Goal: Information Seeking & Learning: Understand process/instructions

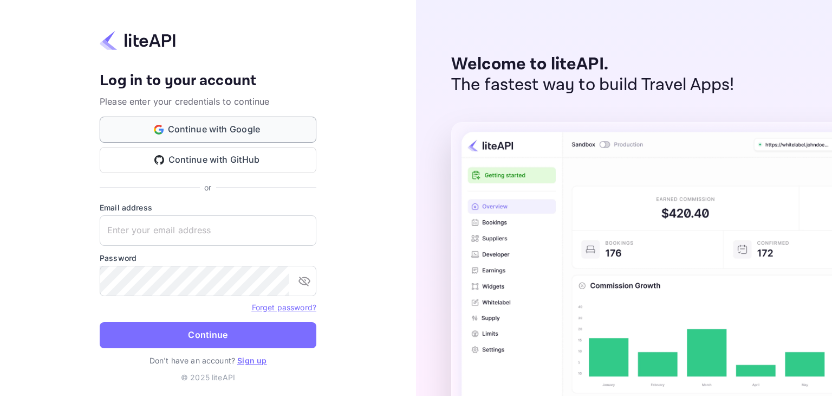
click at [257, 133] on button "Continue with Google" at bounding box center [208, 130] width 217 height 26
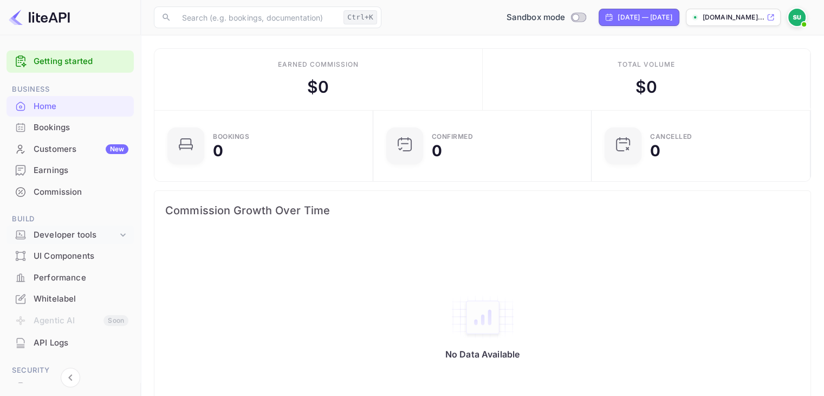
click at [104, 233] on div "Developer tools" at bounding box center [76, 235] width 84 height 12
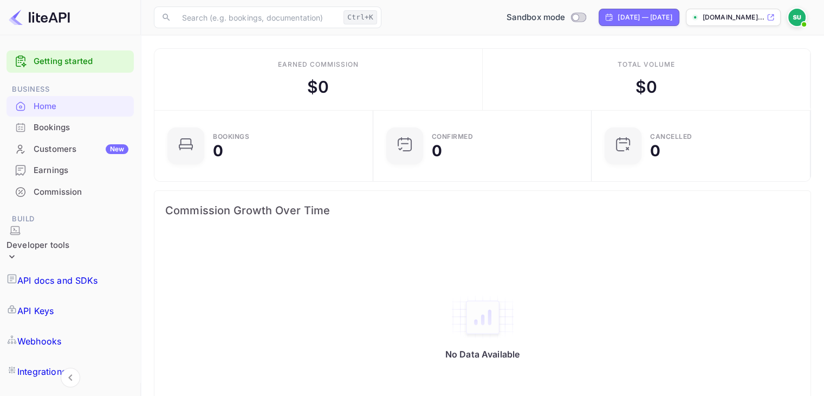
click at [67, 274] on p "API docs and SDKs" at bounding box center [57, 280] width 81 height 13
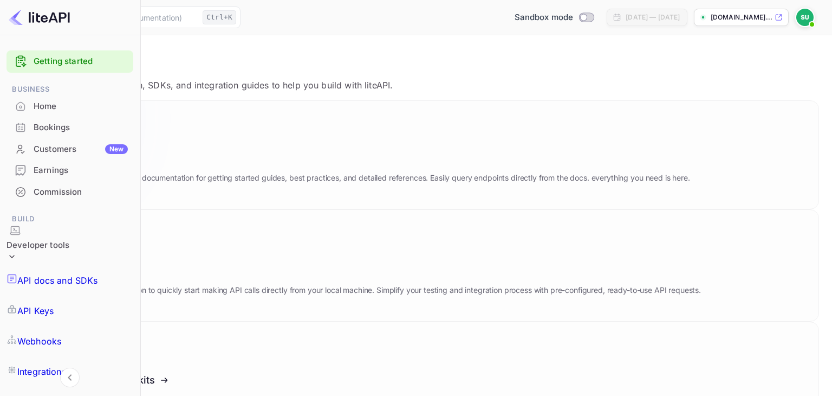
click at [182, 190] on icon at bounding box center [98, 157] width 169 height 112
click at [54, 239] on div "Developer tools" at bounding box center [38, 245] width 63 height 12
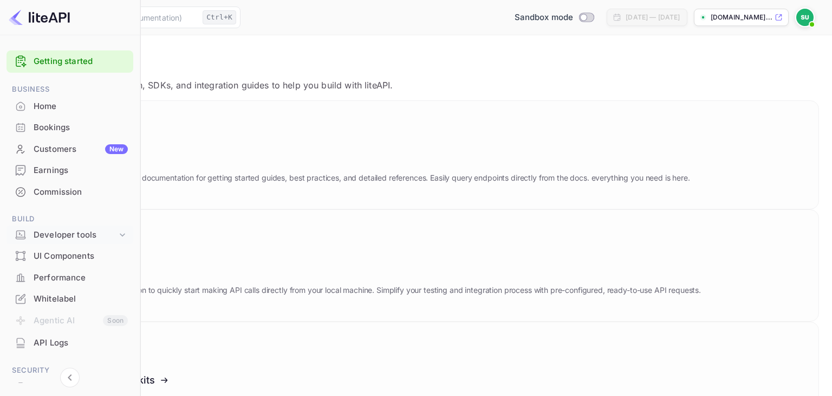
click at [54, 236] on div "Developer tools" at bounding box center [75, 235] width 83 height 12
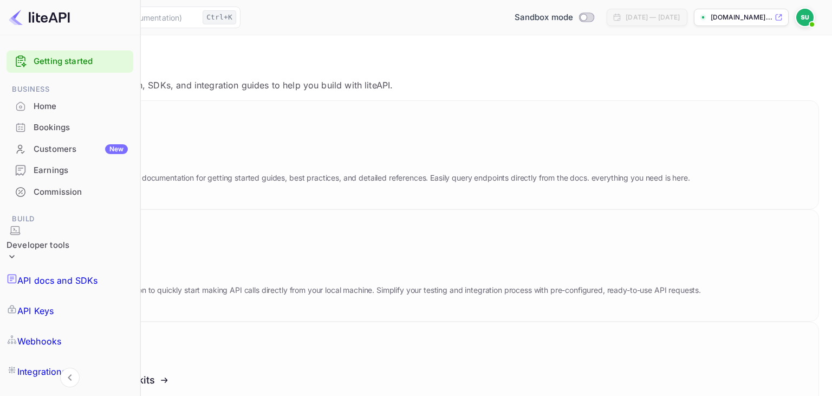
click at [54, 304] on p "API Keys" at bounding box center [35, 310] width 36 height 13
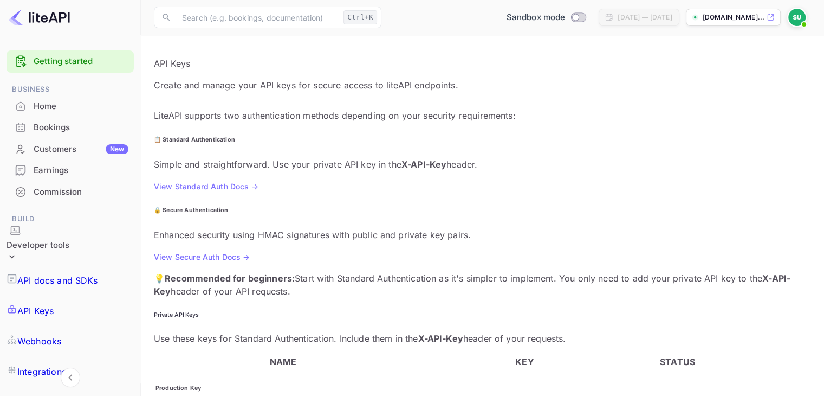
click at [522, 23] on div "Sandbox mode" at bounding box center [546, 17] width 93 height 17
click at [565, 19] on input "Switch to Production mode" at bounding box center [576, 17] width 22 height 7
checkbox input "false"
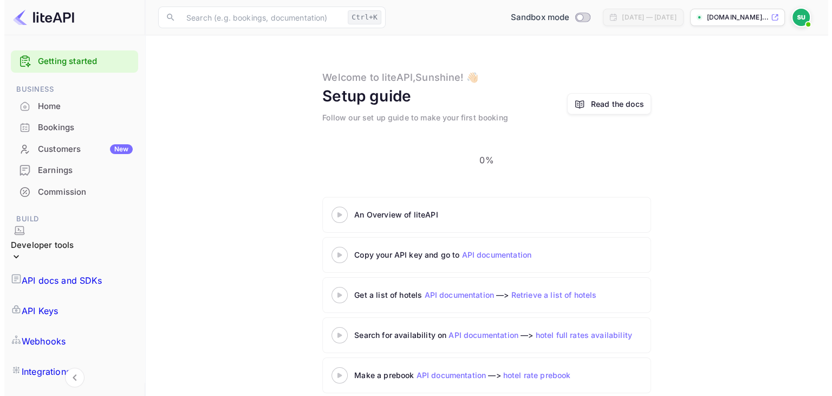
scroll to position [35, 0]
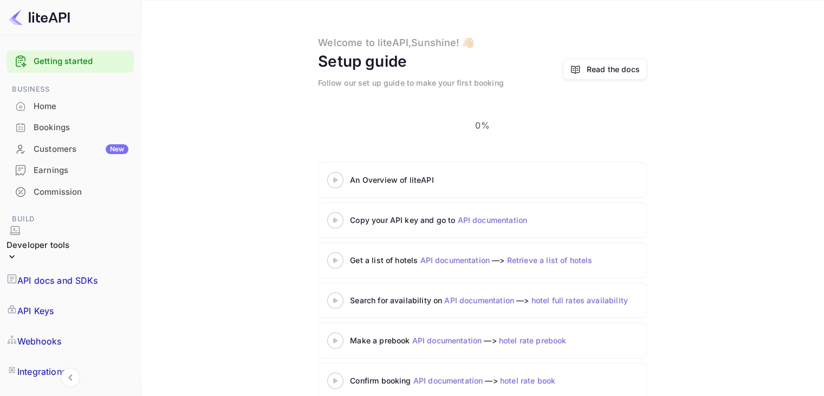
click at [334, 177] on 3 at bounding box center [335, 179] width 4 height 5
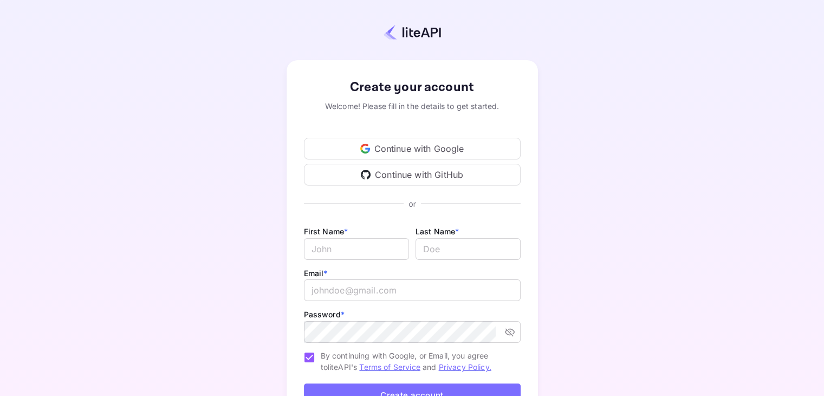
click at [388, 141] on div "Continue with Google" at bounding box center [412, 149] width 217 height 22
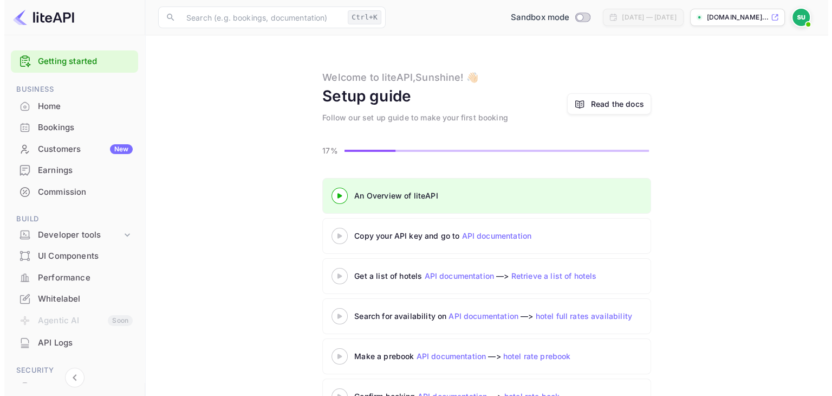
scroll to position [35, 0]
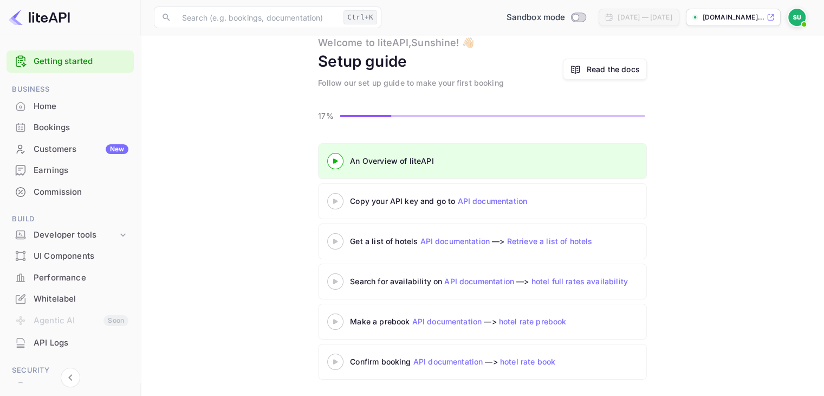
click at [335, 163] on 3 at bounding box center [335, 160] width 4 height 5
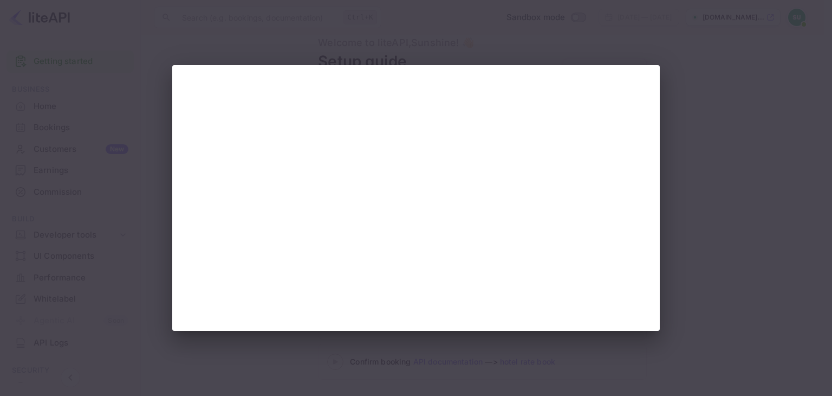
scroll to position [0, 0]
click at [467, 40] on div at bounding box center [416, 198] width 832 height 396
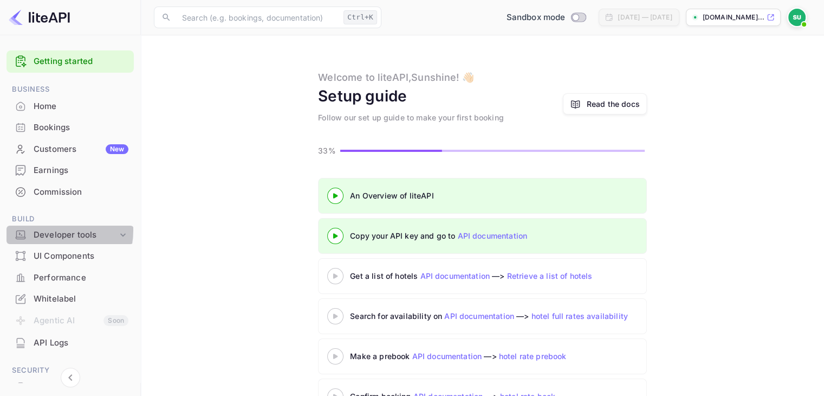
click at [52, 230] on div "Developer tools" at bounding box center [76, 235] width 84 height 12
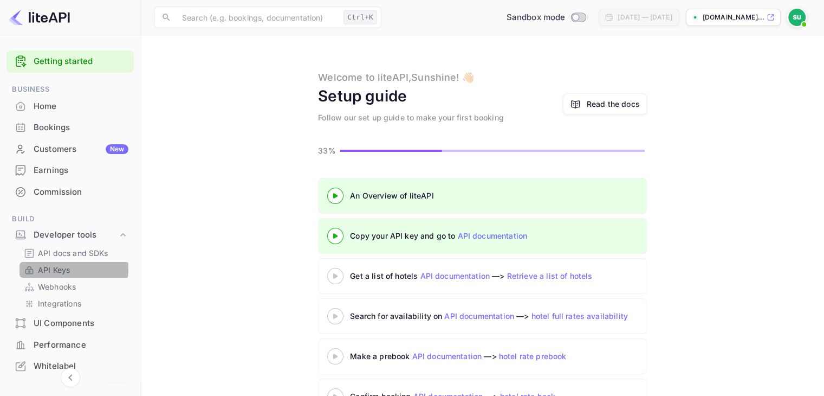
click at [53, 268] on p "API Keys" at bounding box center [54, 269] width 32 height 11
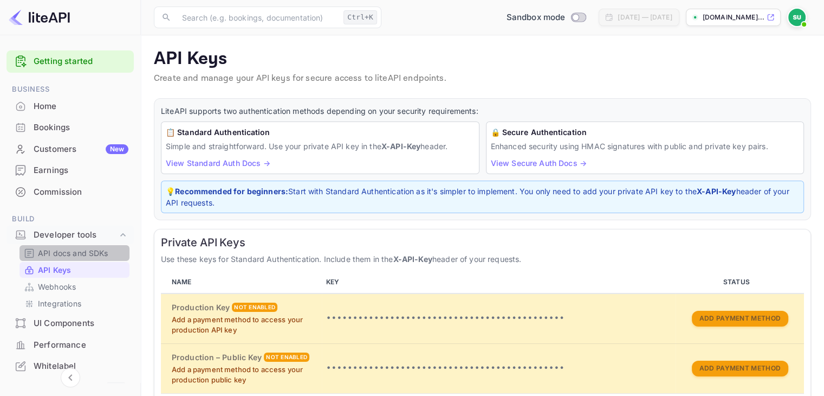
click at [95, 255] on p "API docs and SDKs" at bounding box center [73, 252] width 70 height 11
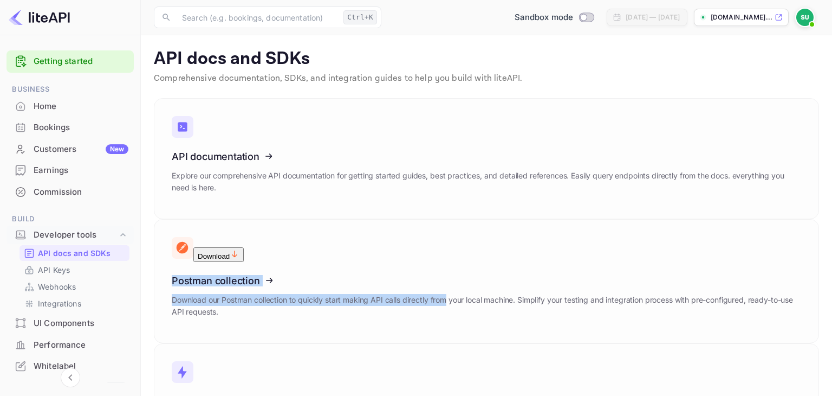
drag, startPoint x: 832, startPoint y: 128, endPoint x: 832, endPoint y: 175, distance: 46.6
click at [824, 175] on main "API docs and SDKs Comprehensive documentation, SDKs, and integration guides to …" at bounding box center [487, 316] width 692 height 563
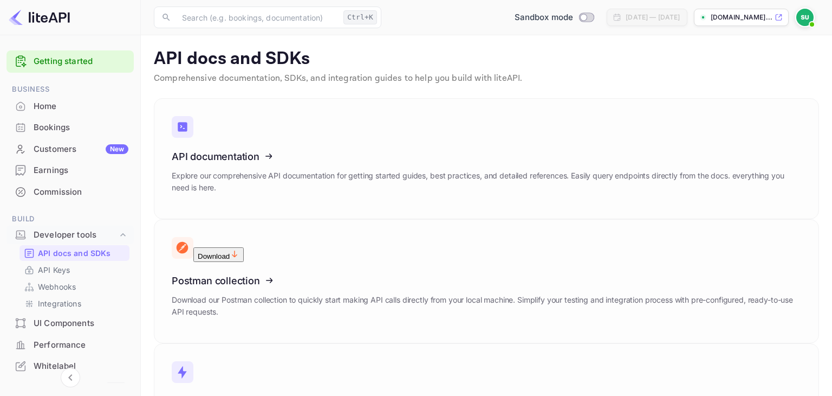
click at [75, 270] on link "API Keys" at bounding box center [74, 269] width 101 height 11
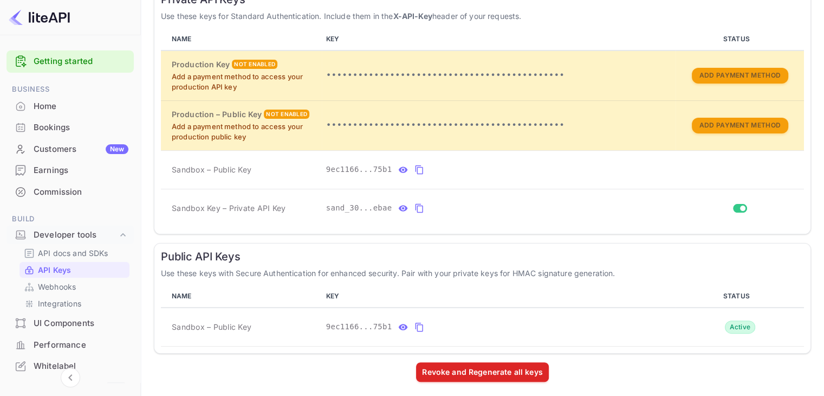
scroll to position [158, 0]
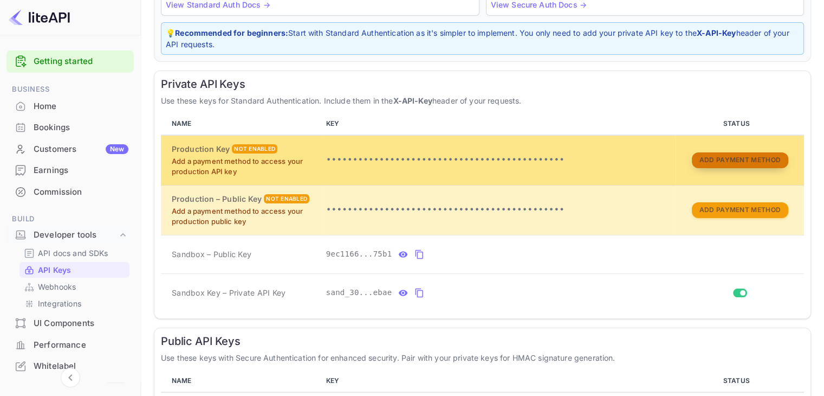
click at [737, 158] on button "Add Payment Method" at bounding box center [740, 160] width 96 height 16
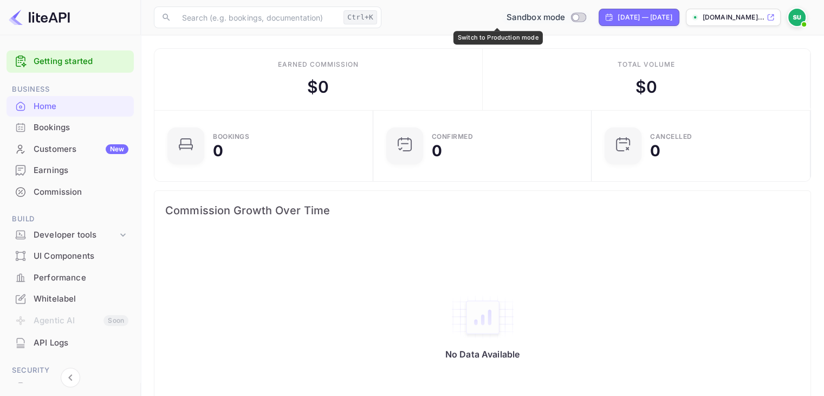
click at [565, 18] on input "Switch to Production mode" at bounding box center [576, 17] width 22 height 7
checkbox input "false"
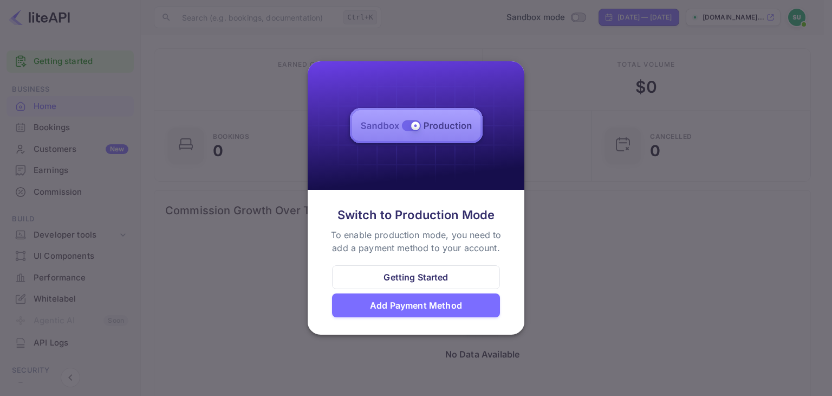
click at [625, 258] on div at bounding box center [416, 198] width 832 height 396
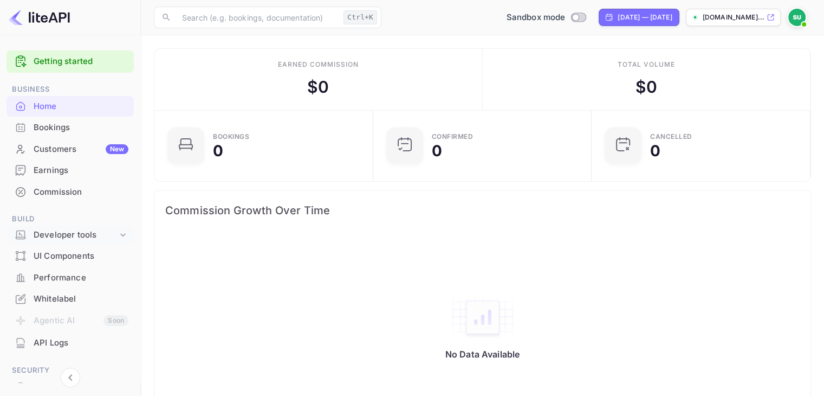
click at [72, 241] on div "Developer tools" at bounding box center [70, 234] width 127 height 19
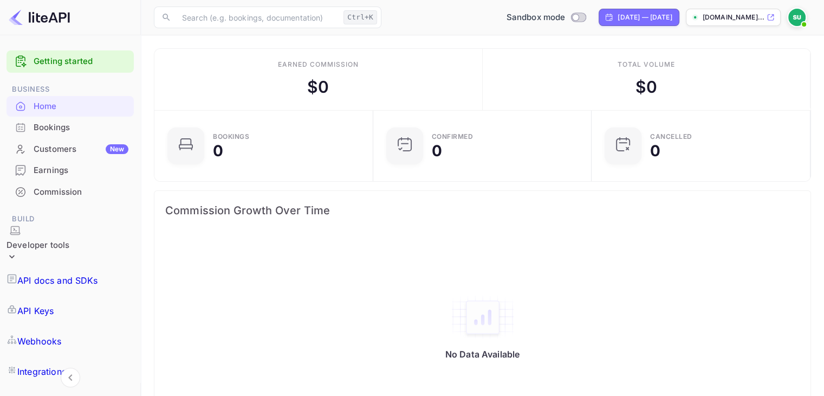
drag, startPoint x: 72, startPoint y: 241, endPoint x: 70, endPoint y: 254, distance: 12.6
click at [70, 254] on ul "Getting started Business Home Bookings Customers New Earnings Commission Build …" at bounding box center [70, 347] width 127 height 603
click at [64, 239] on div "Developer tools" at bounding box center [38, 245] width 63 height 12
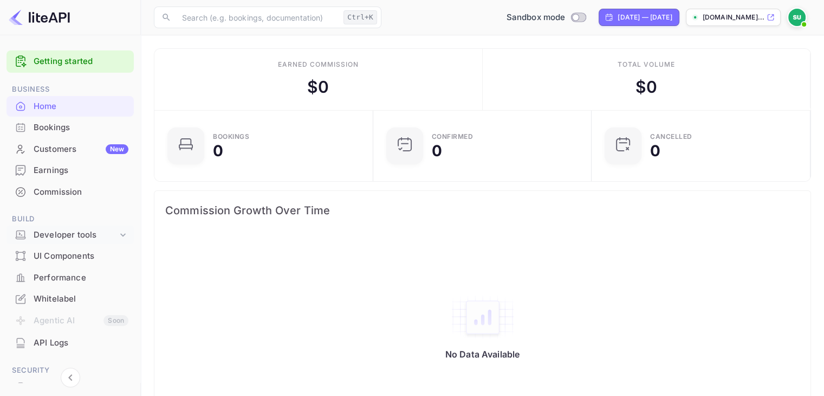
click at [64, 235] on div "Developer tools" at bounding box center [76, 235] width 84 height 12
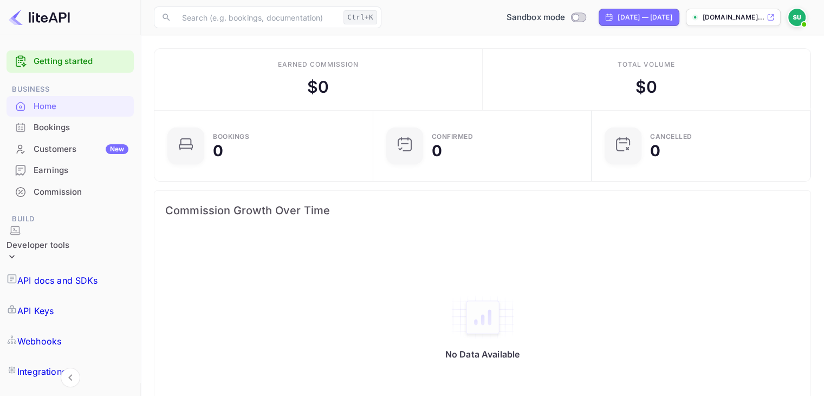
click at [50, 274] on p "API docs and SDKs" at bounding box center [57, 280] width 81 height 13
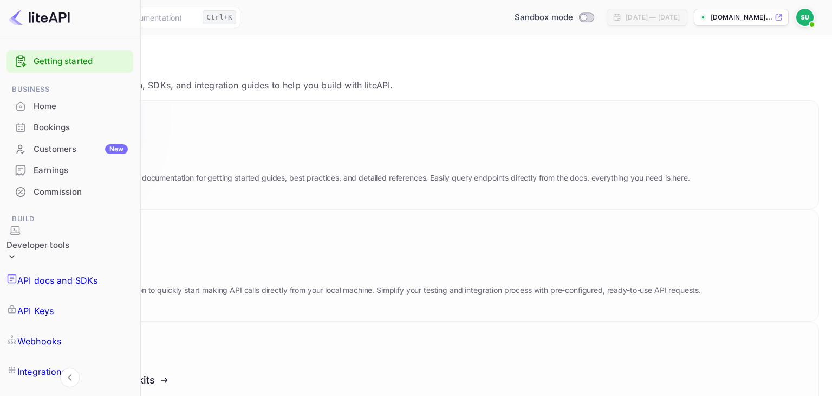
click at [182, 161] on icon at bounding box center [98, 157] width 169 height 112
click at [69, 239] on div "Developer tools" at bounding box center [38, 245] width 63 height 12
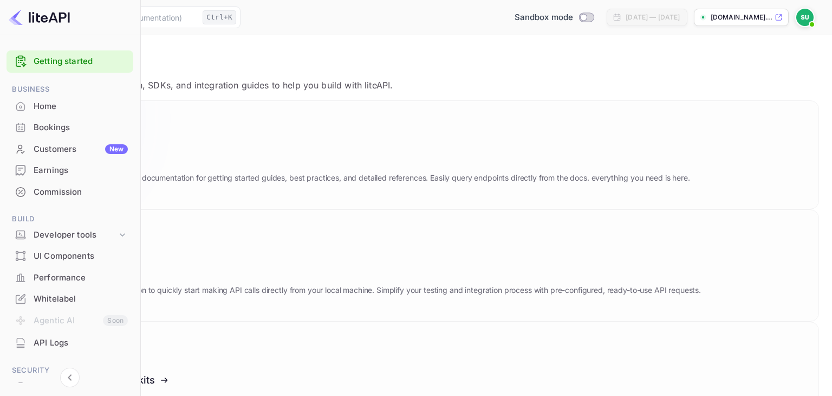
click at [182, 158] on icon at bounding box center [98, 157] width 169 height 112
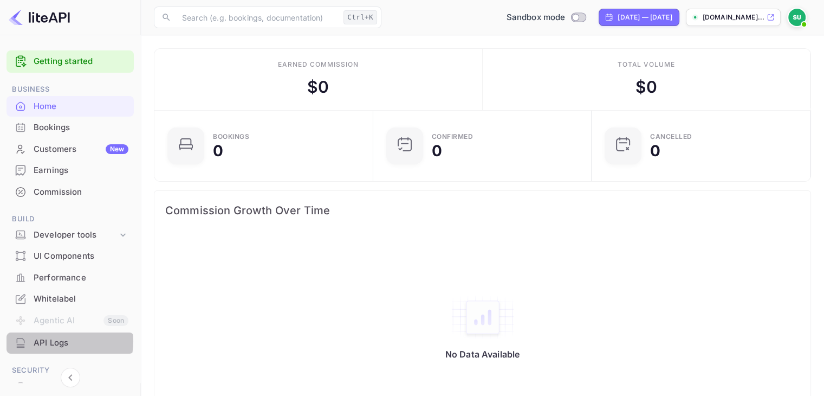
click at [53, 341] on div "API Logs" at bounding box center [81, 343] width 95 height 12
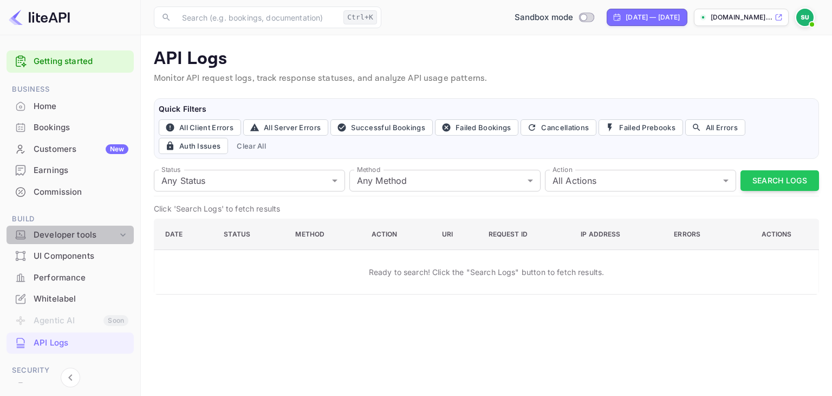
click at [82, 241] on div "Developer tools" at bounding box center [70, 234] width 127 height 19
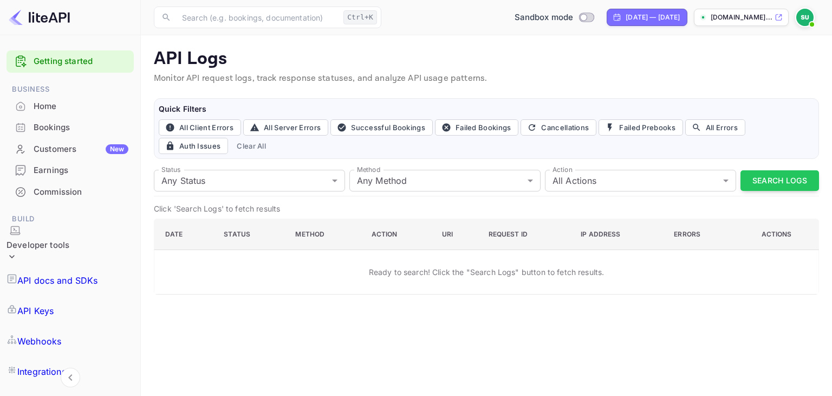
click at [54, 304] on p "API Keys" at bounding box center [35, 310] width 36 height 13
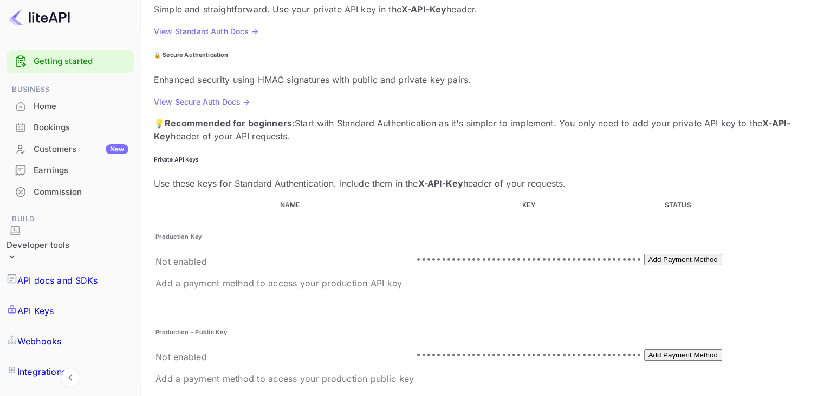
scroll to position [244, 0]
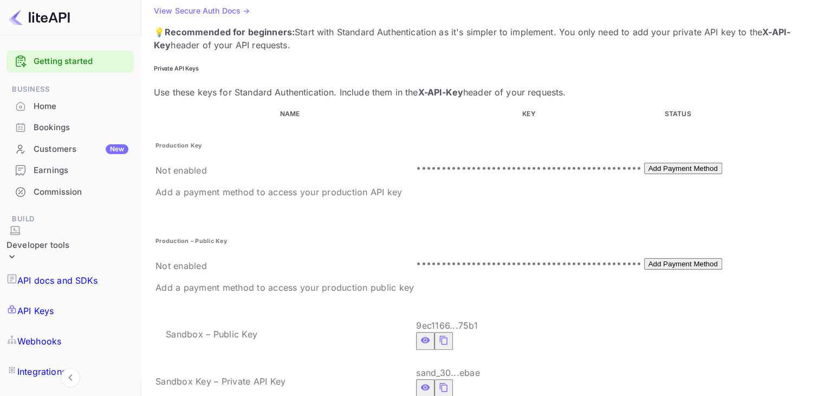
click at [439, 380] on icon "private api keys table" at bounding box center [444, 386] width 10 height 13
click at [92, 110] on div "Home" at bounding box center [81, 106] width 95 height 12
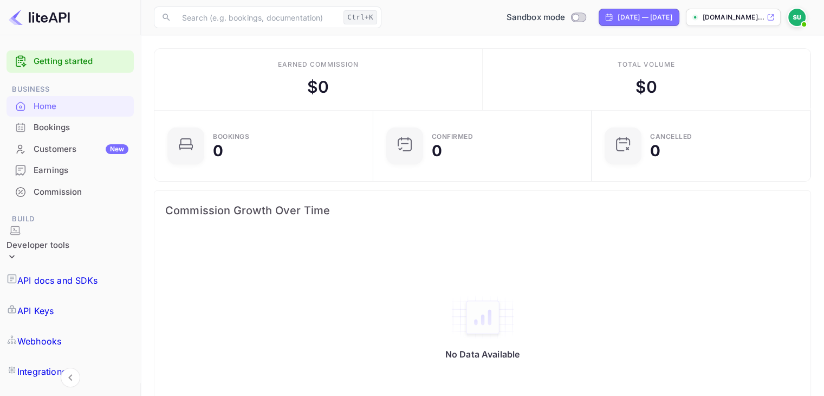
click at [110, 41] on div at bounding box center [70, 40] width 140 height 11
click at [104, 57] on link "Getting started" at bounding box center [81, 61] width 95 height 12
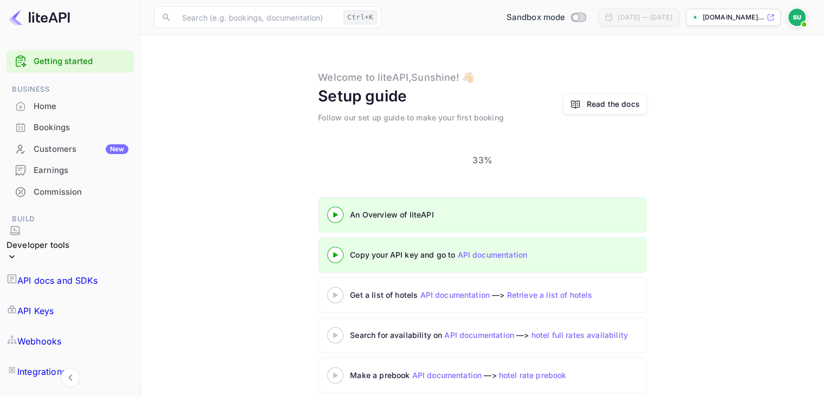
click at [339, 248] on div at bounding box center [336, 255] width 38 height 14
